Goal: Transaction & Acquisition: Purchase product/service

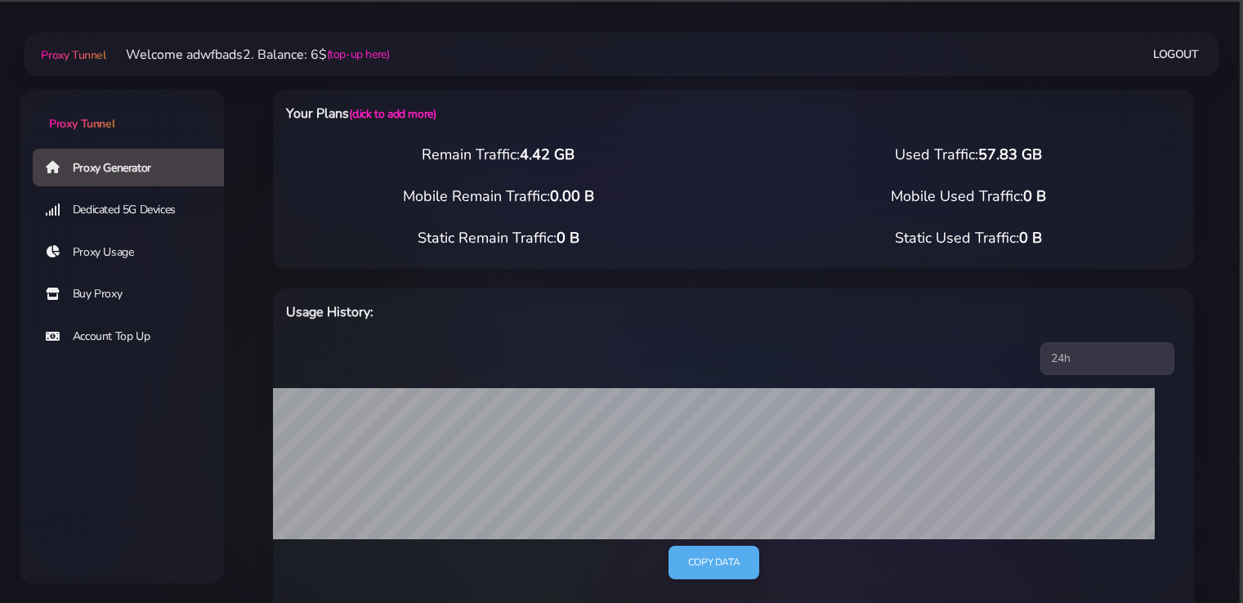
select select "UK"
click at [134, 331] on link "Account Top Up" at bounding box center [135, 337] width 204 height 38
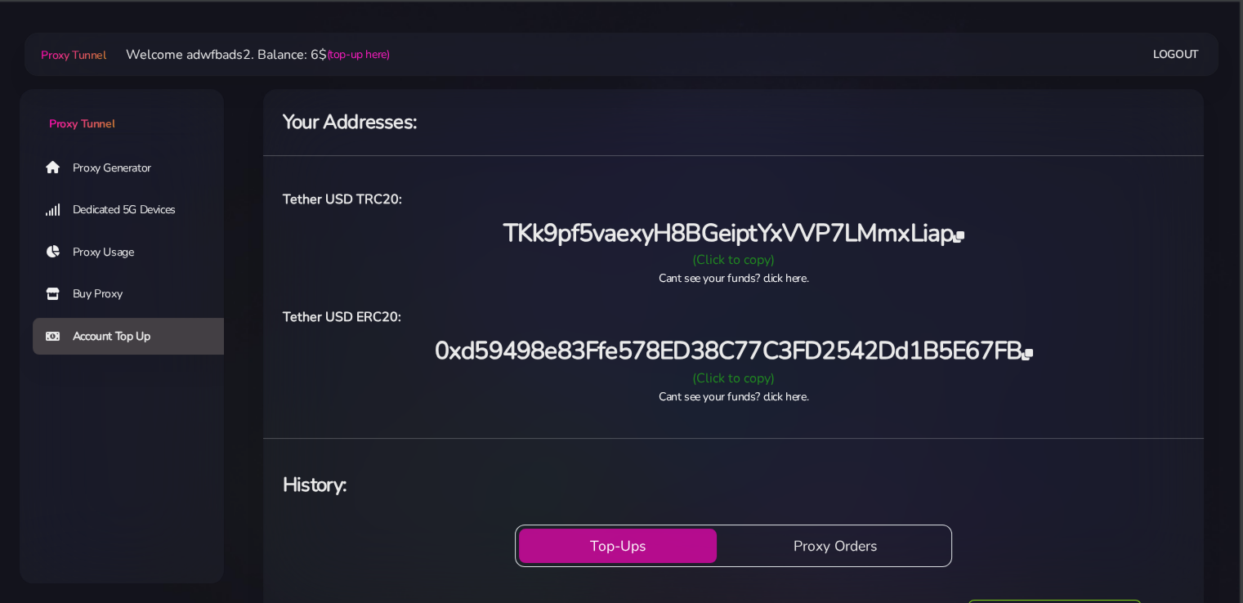
click at [123, 166] on link "Proxy Generator" at bounding box center [135, 168] width 204 height 38
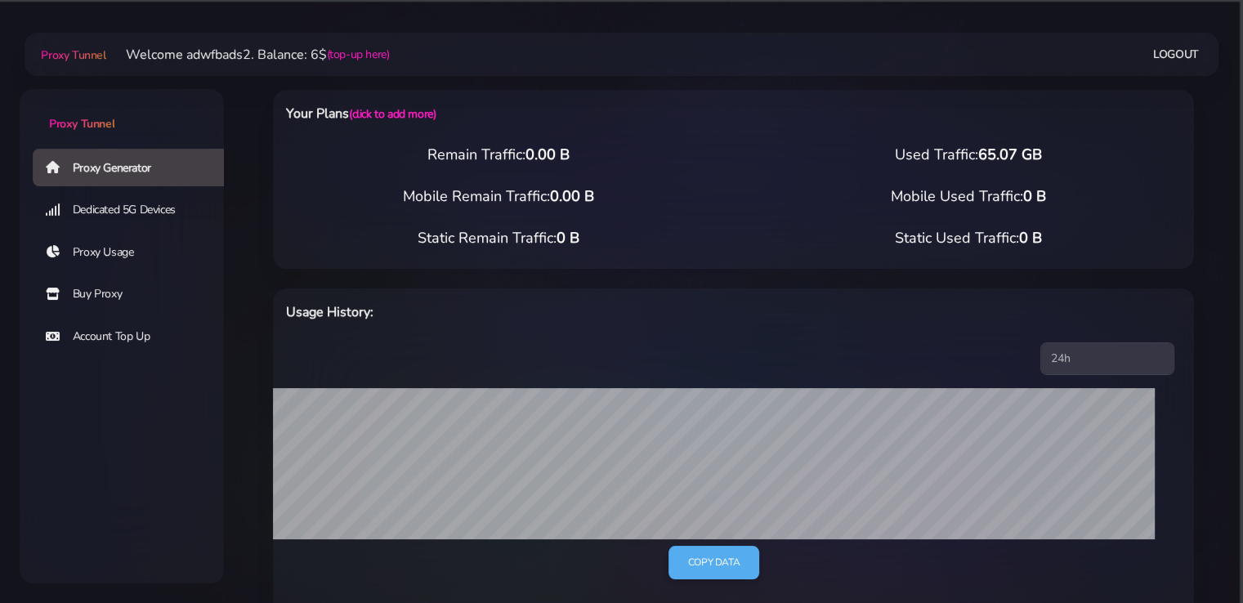
click at [80, 335] on link "Account Top Up" at bounding box center [135, 337] width 204 height 38
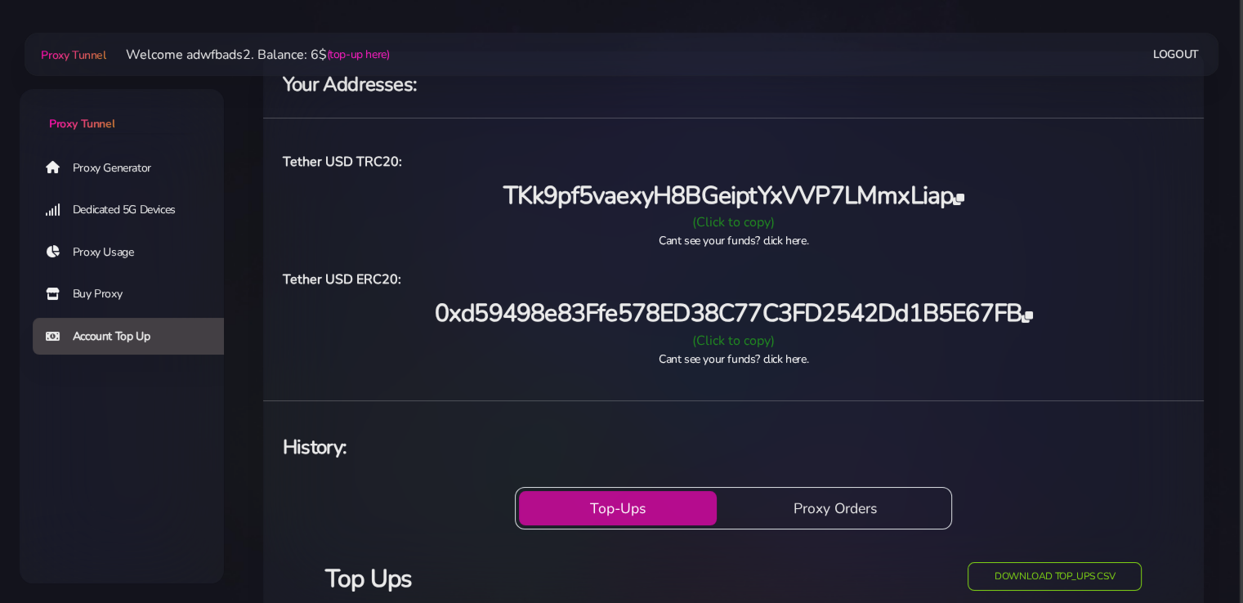
scroll to position [45, 0]
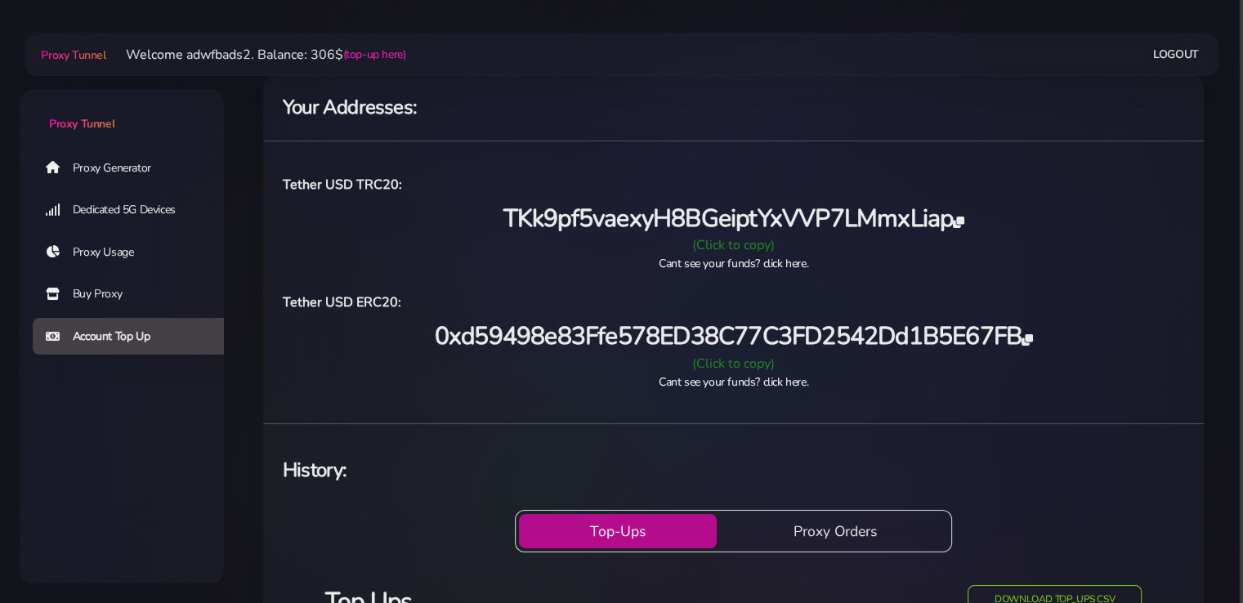
scroll to position [29, 0]
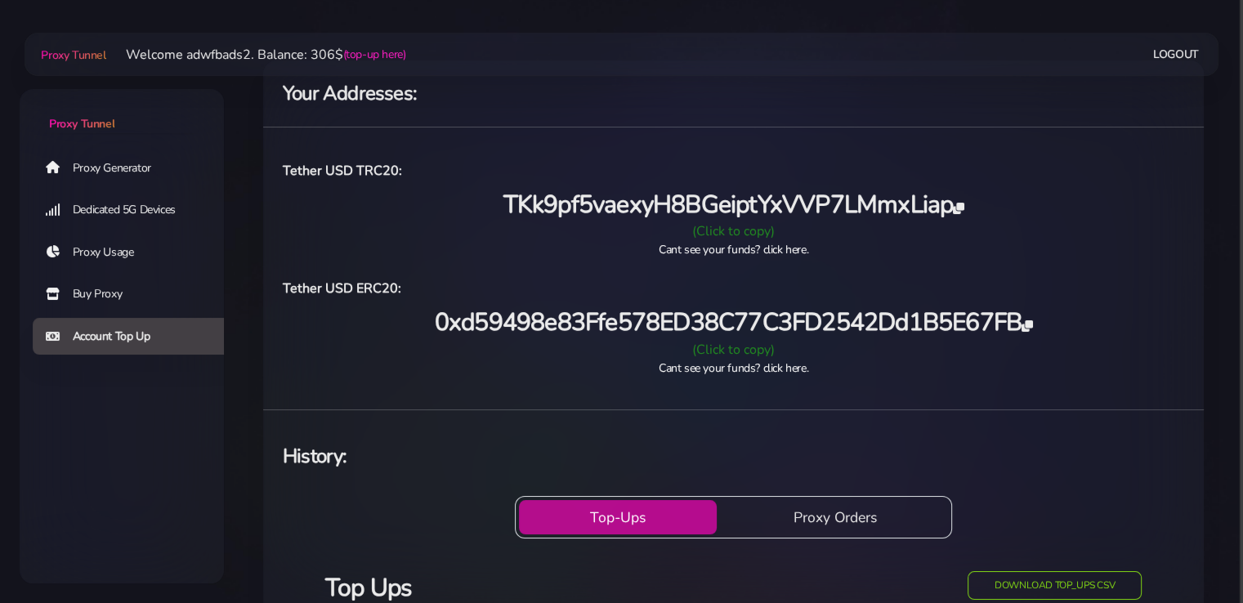
click at [111, 293] on link "Buy Proxy" at bounding box center [135, 294] width 204 height 38
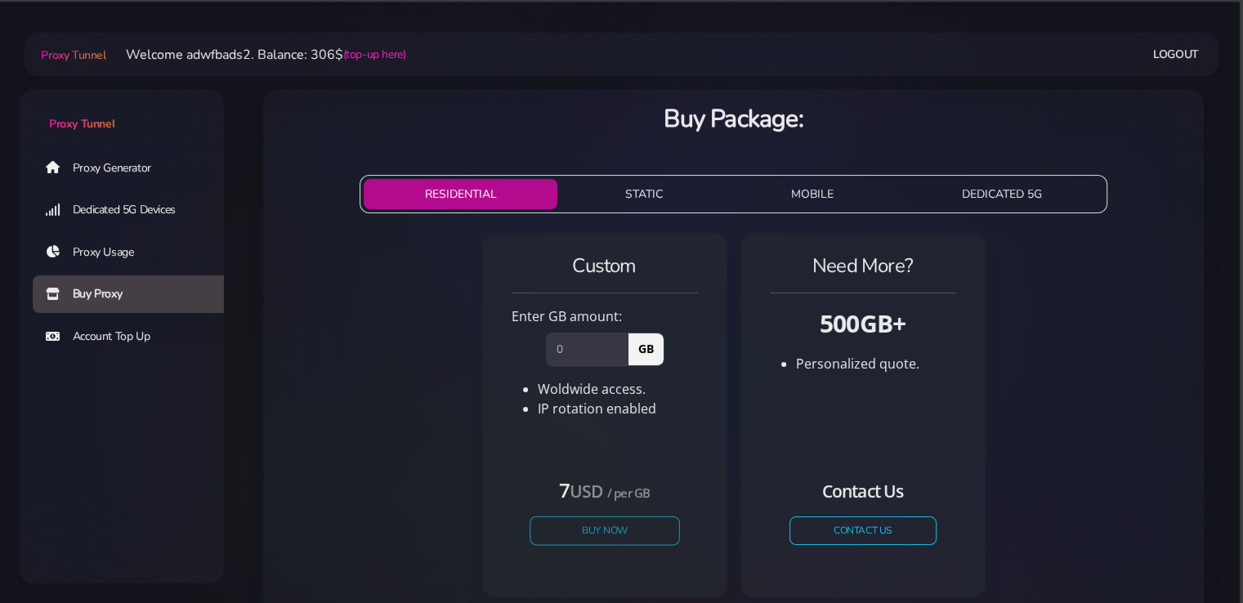
click at [609, 524] on button "Buy Now" at bounding box center [604, 530] width 150 height 29
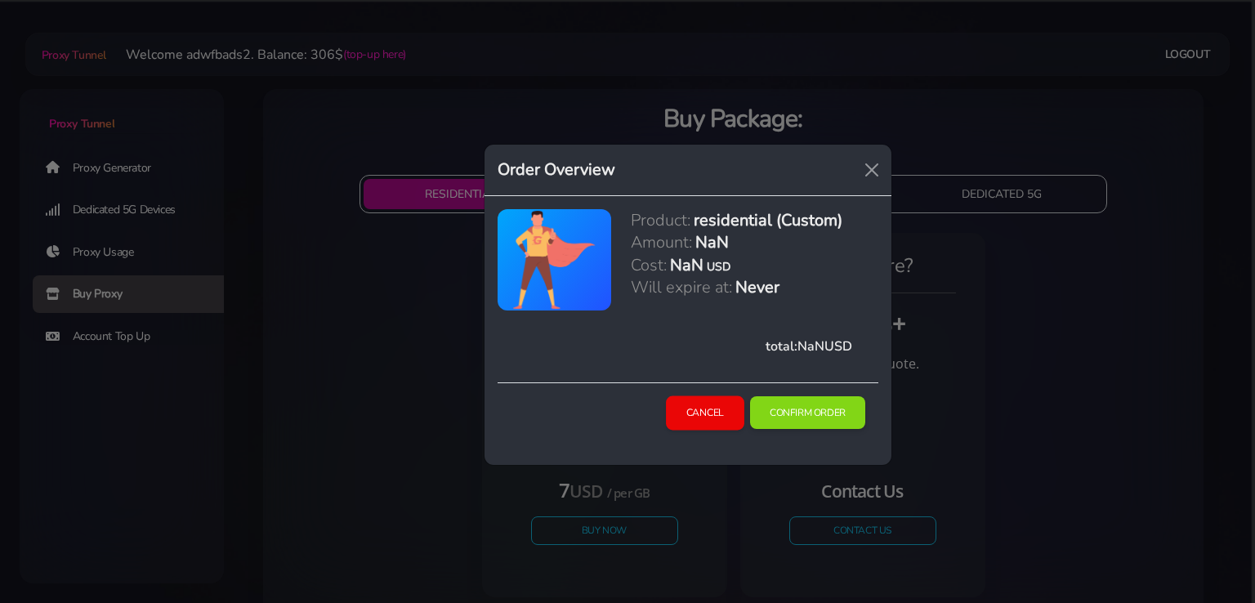
click at [716, 414] on button "Cancel" at bounding box center [705, 412] width 78 height 34
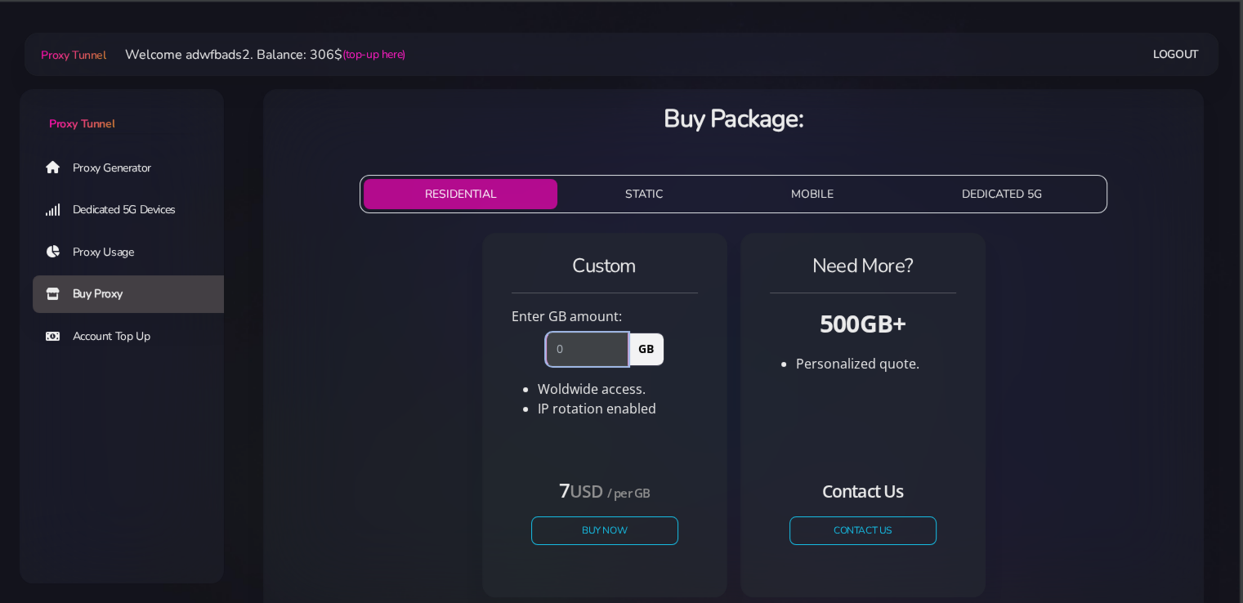
drag, startPoint x: 572, startPoint y: 349, endPoint x: 549, endPoint y: 354, distance: 23.4
click at [549, 354] on input "number" at bounding box center [587, 348] width 83 height 33
click at [593, 527] on button "Buy Now" at bounding box center [604, 530] width 150 height 29
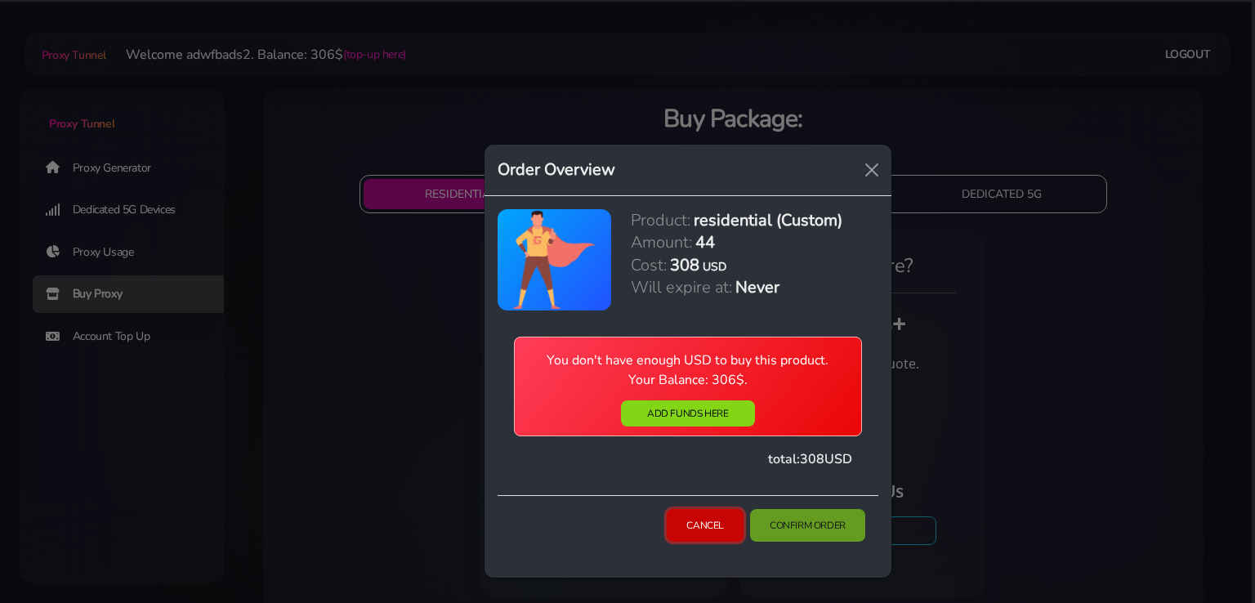
drag, startPoint x: 693, startPoint y: 524, endPoint x: 637, endPoint y: 481, distance: 69.9
click at [693, 524] on button "Cancel" at bounding box center [705, 525] width 77 height 33
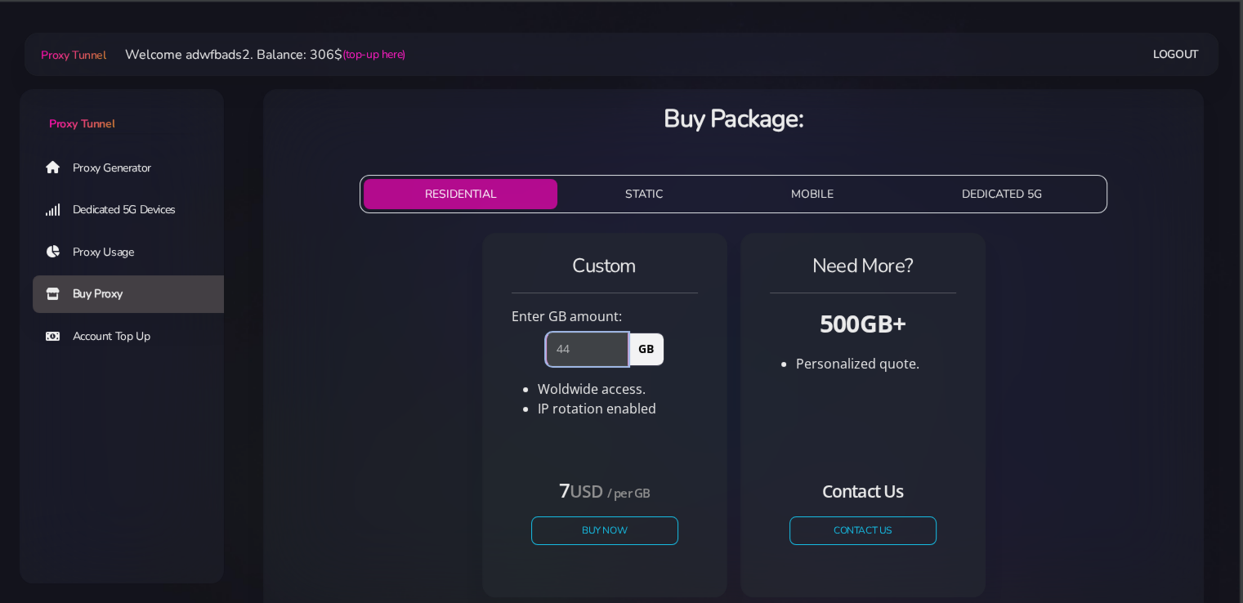
drag, startPoint x: 560, startPoint y: 352, endPoint x: 569, endPoint y: 352, distance: 9.0
click at [569, 352] on input "44" at bounding box center [587, 348] width 83 height 33
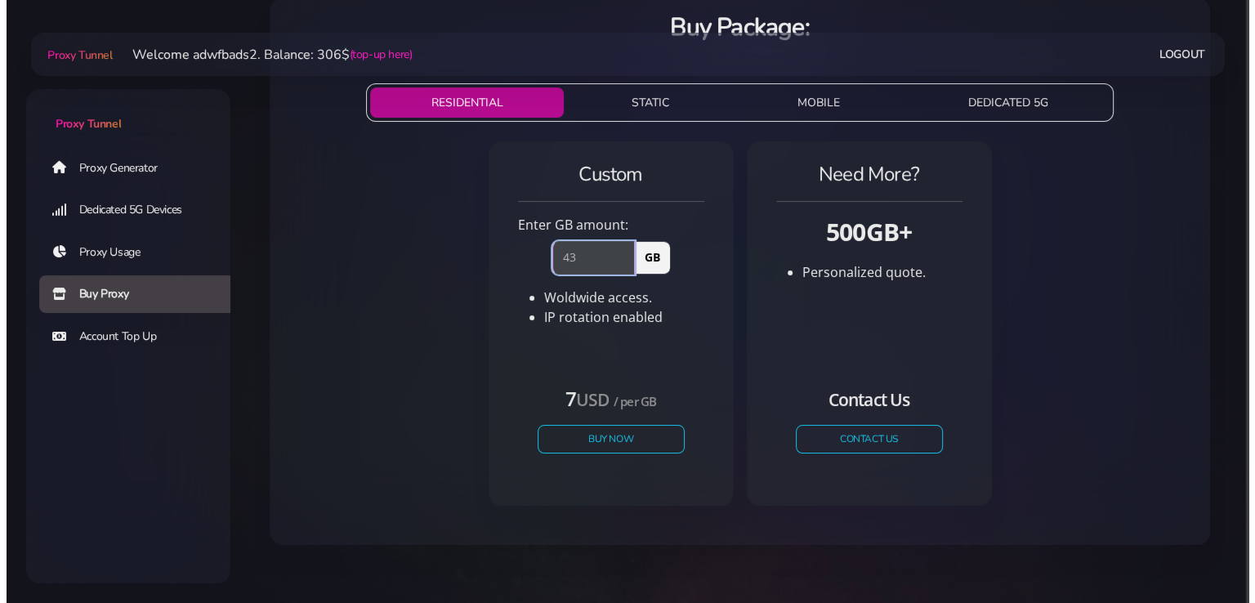
scroll to position [96, 0]
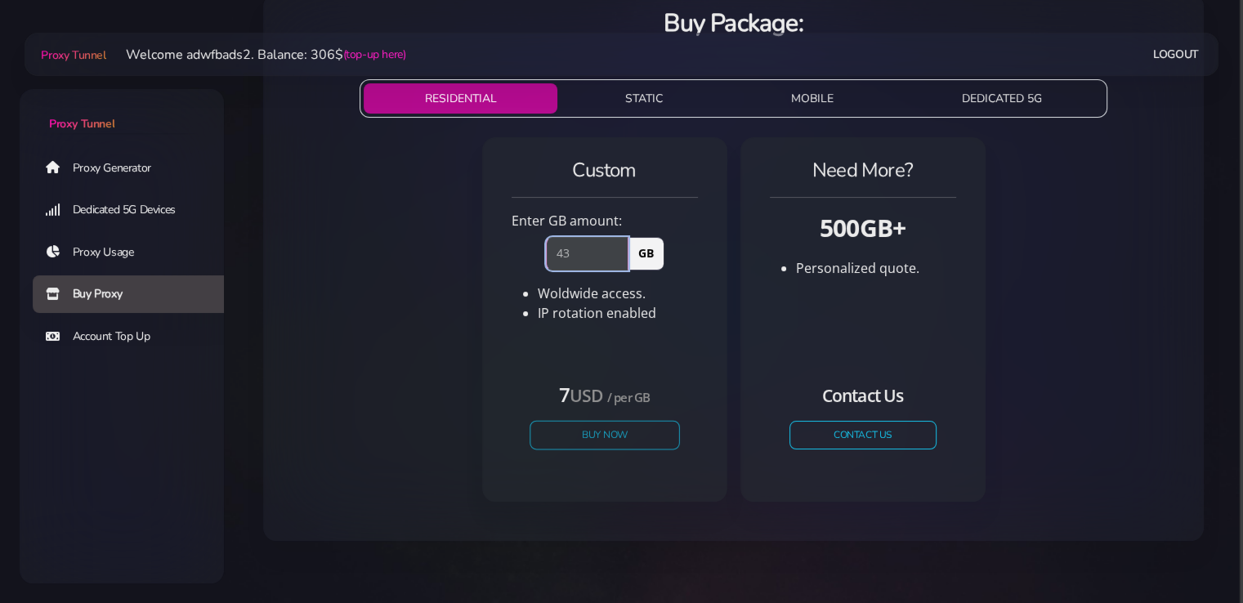
type input "43"
click at [612, 439] on button "Buy Now" at bounding box center [604, 435] width 150 height 29
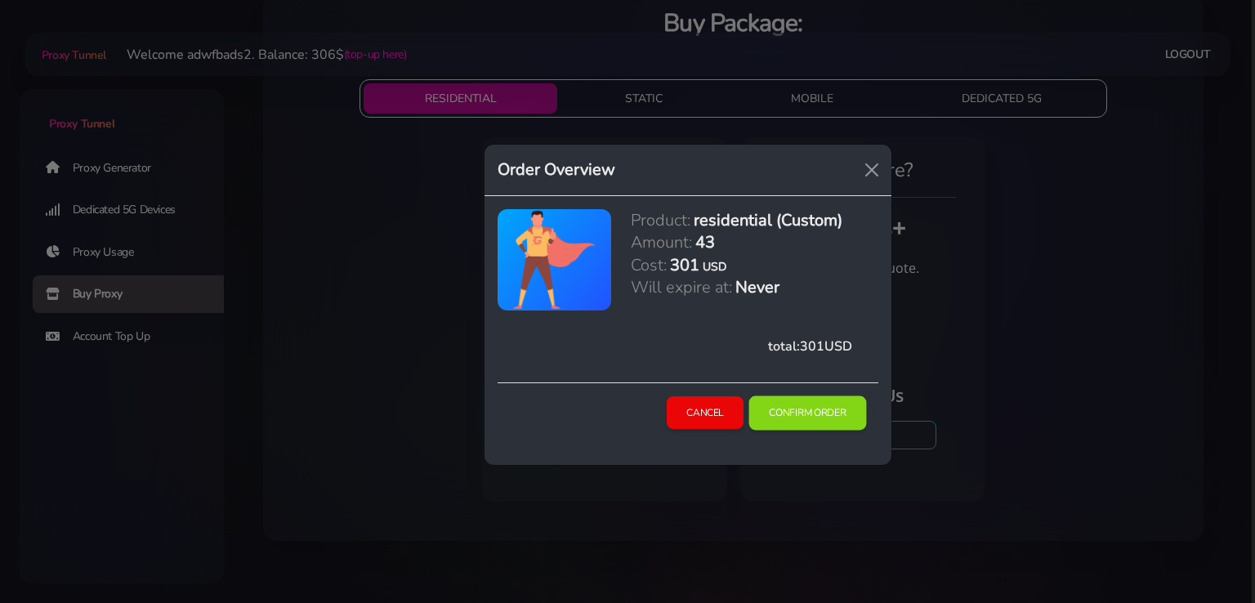
click at [781, 408] on button "Confirm Order" at bounding box center [808, 412] width 118 height 34
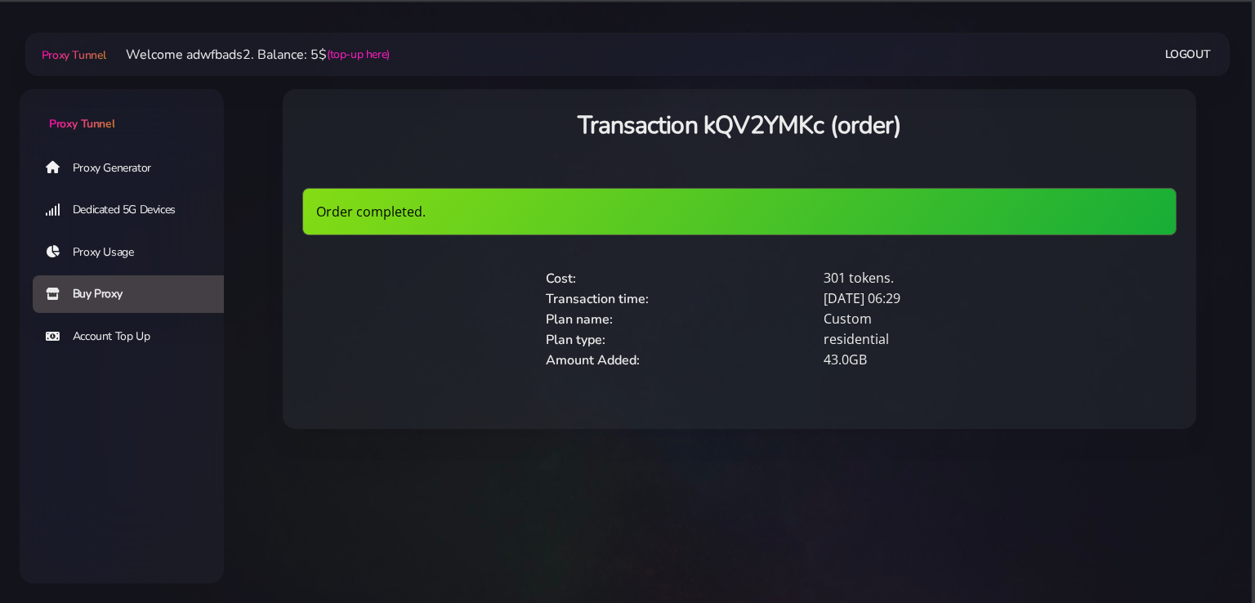
click at [105, 163] on link "Proxy Generator" at bounding box center [135, 168] width 204 height 38
